Goal: Task Accomplishment & Management: Complete application form

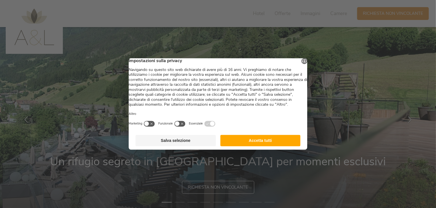
click at [266, 147] on button "Accetta tutti" at bounding box center [260, 140] width 80 height 11
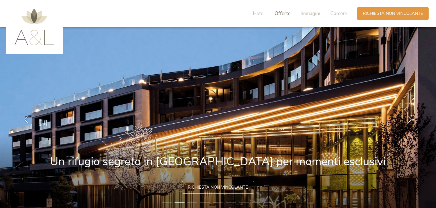
click at [282, 13] on span "Offerte" at bounding box center [282, 13] width 16 height 7
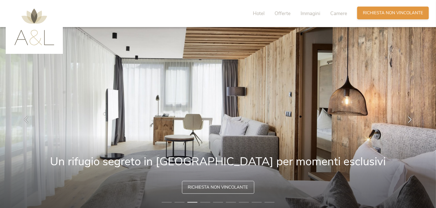
click at [374, 15] on span "Richiesta non vincolante" at bounding box center [393, 13] width 60 height 6
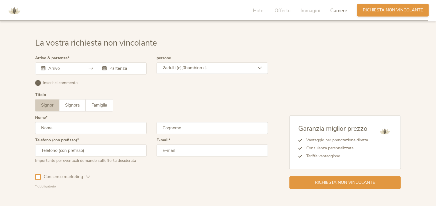
scroll to position [1695, 0]
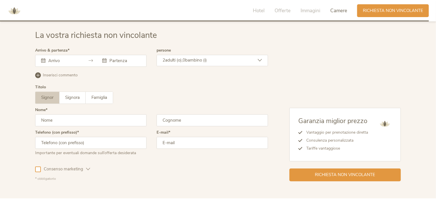
click at [42, 59] on icon at bounding box center [43, 61] width 4 height 4
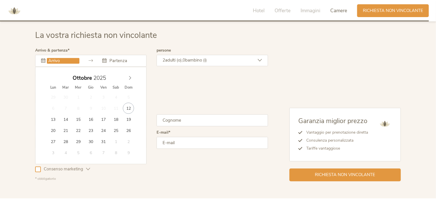
click at [60, 59] on input "text" at bounding box center [63, 61] width 33 height 6
click at [126, 77] on span at bounding box center [130, 77] width 10 height 8
type input "[DATE]"
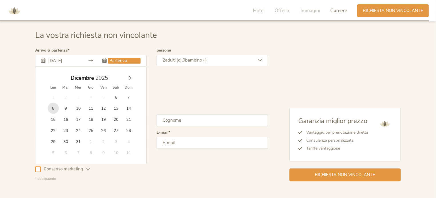
type input "[DATE]"
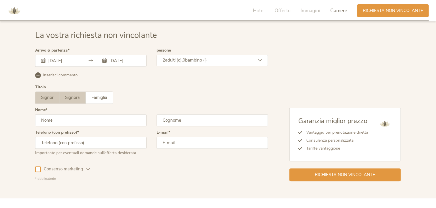
click at [73, 95] on span "Signora" at bounding box center [72, 98] width 15 height 6
click at [76, 116] on input "text" at bounding box center [90, 120] width 111 height 12
type input "[PERSON_NAME]"
click at [182, 118] on input "text" at bounding box center [211, 120] width 111 height 12
type input "[PERSON_NAME]"
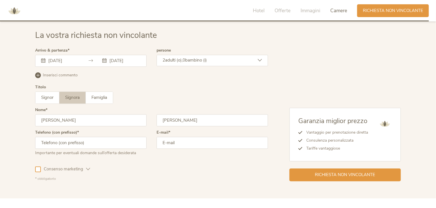
click at [79, 144] on input "text" at bounding box center [90, 143] width 111 height 12
type input "3"
type input "[PHONE_NUMBER]"
click at [195, 142] on input "email" at bounding box center [211, 143] width 111 height 12
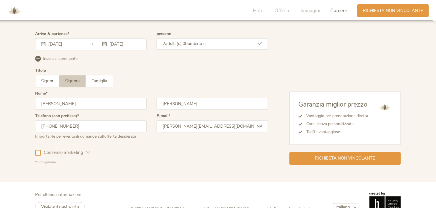
scroll to position [1715, 0]
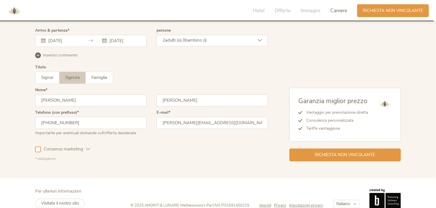
type input "[PERSON_NAME][EMAIL_ADDRESS][DOMAIN_NAME]"
click at [38, 147] on div at bounding box center [38, 150] width 6 height 6
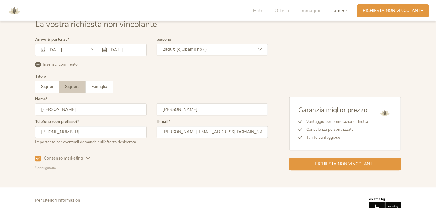
scroll to position [1723, 0]
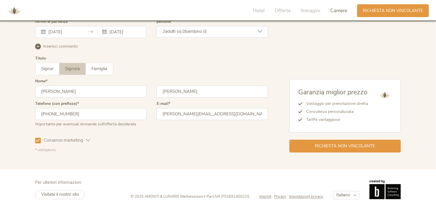
click at [37, 42] on div "Inserisci commento Elimina commento" at bounding box center [151, 45] width 233 height 7
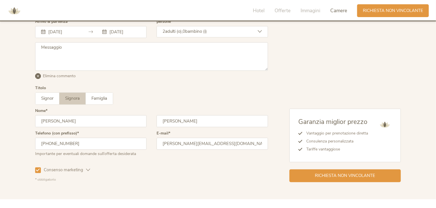
click at [63, 51] on textarea at bounding box center [151, 56] width 233 height 29
type textarea "V"
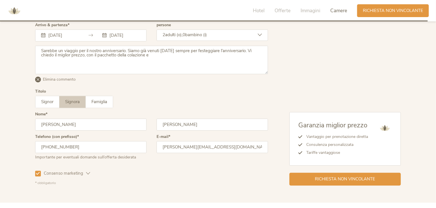
scroll to position [1720, 0]
drag, startPoint x: 151, startPoint y: 55, endPoint x: 117, endPoint y: 56, distance: 33.7
click at [117, 56] on textarea "Sarebbe un viaggio per il nostro anniversario. Siamo già venuti [DATE] sempre p…" at bounding box center [151, 60] width 233 height 29
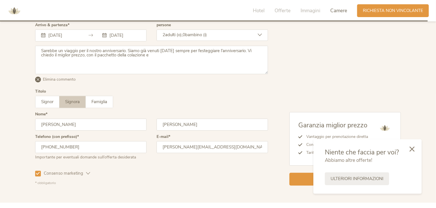
click at [153, 57] on textarea "Sarebbe un viaggio per il nostro anniversario. Siamo già venuti [DATE] sempre p…" at bounding box center [151, 60] width 233 height 29
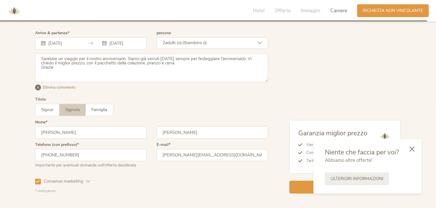
scroll to position [1718, 0]
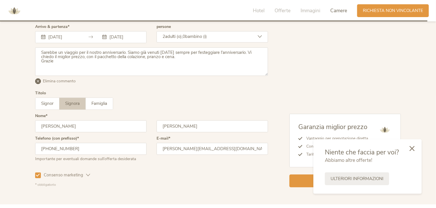
type textarea "Sarebbe un viaggio per il nostro anniversario. Siamo già venuti [DATE] sempre p…"
click at [413, 146] on icon at bounding box center [411, 148] width 5 height 5
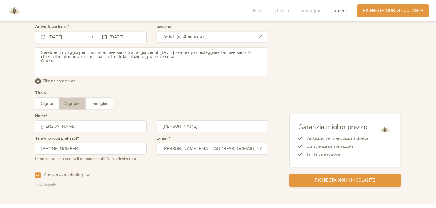
click at [350, 178] on span "Richiesta non vincolante" at bounding box center [345, 181] width 60 height 6
